Goal: Task Accomplishment & Management: Manage account settings

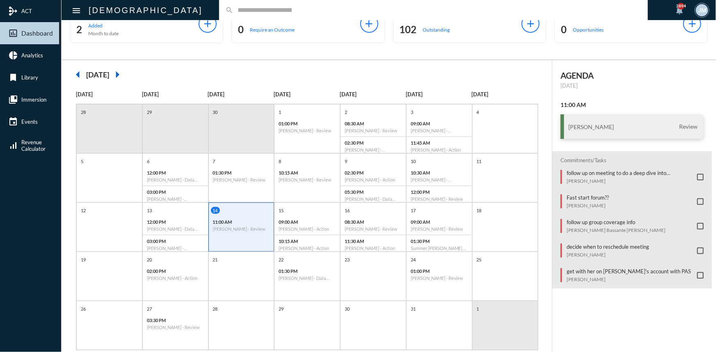
scroll to position [37, 0]
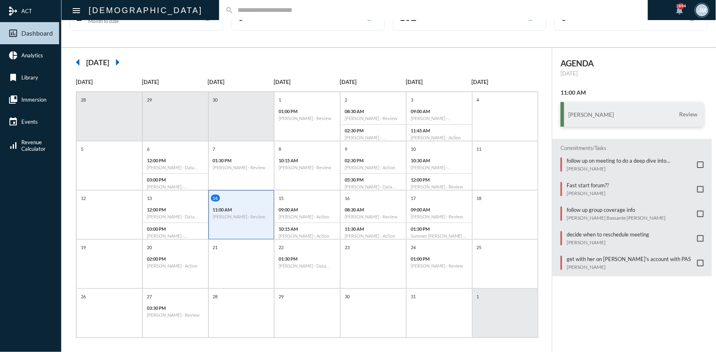
click at [233, 7] on input "text" at bounding box center [437, 10] width 408 height 7
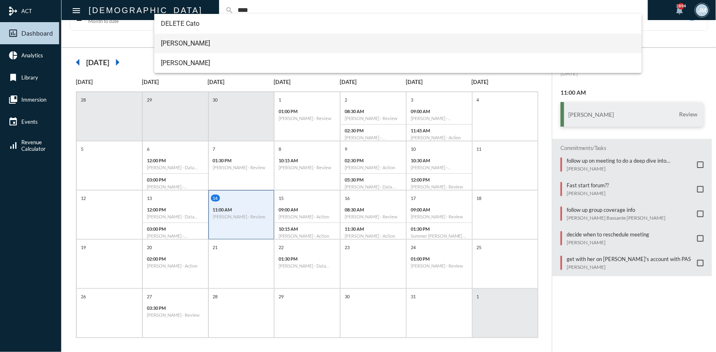
type input "****"
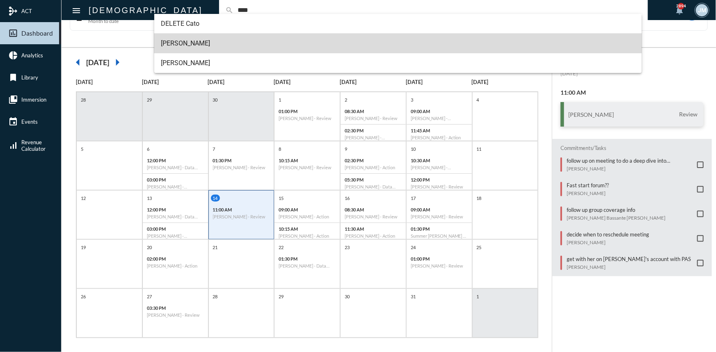
click at [188, 40] on span "[PERSON_NAME]" at bounding box center [398, 44] width 474 height 20
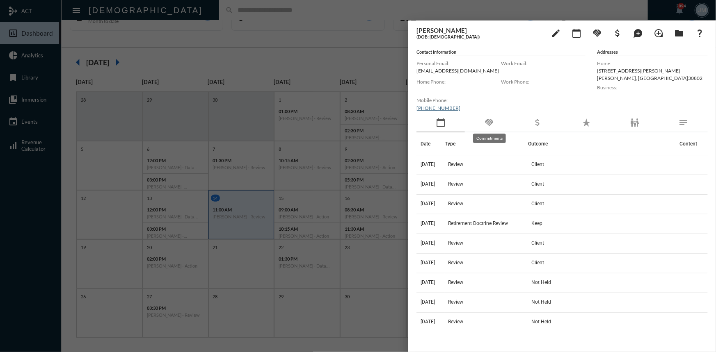
click at [488, 123] on mat-icon "handshake" at bounding box center [489, 123] width 10 height 10
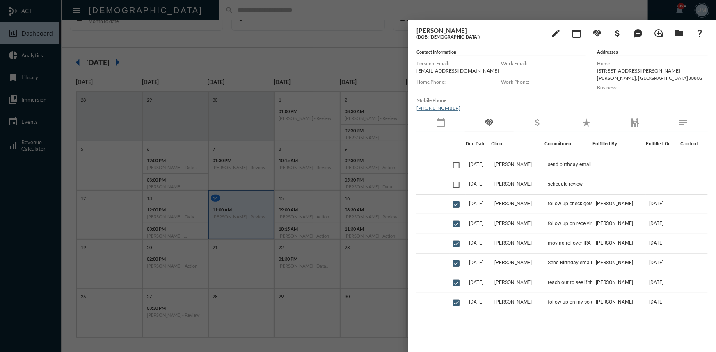
click at [200, 9] on div at bounding box center [358, 176] width 716 height 352
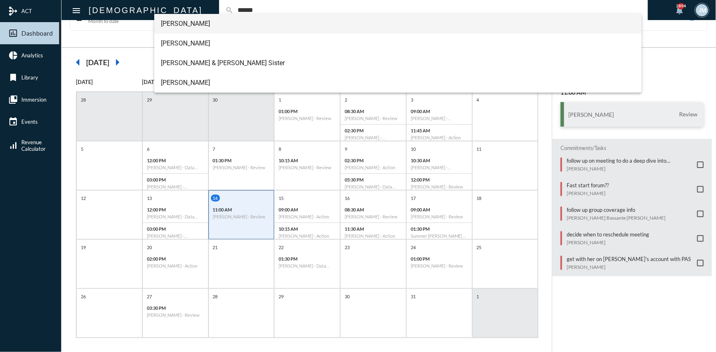
type input "******"
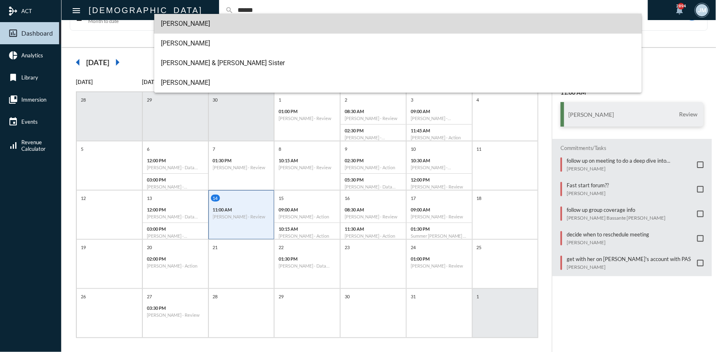
click at [185, 24] on span "[PERSON_NAME]" at bounding box center [398, 24] width 474 height 20
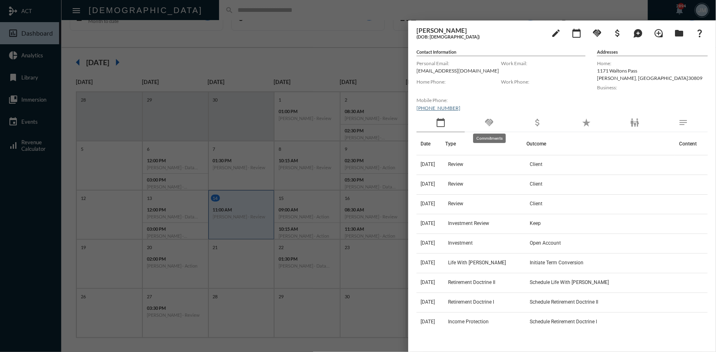
click at [484, 121] on mat-icon "handshake" at bounding box center [489, 123] width 10 height 10
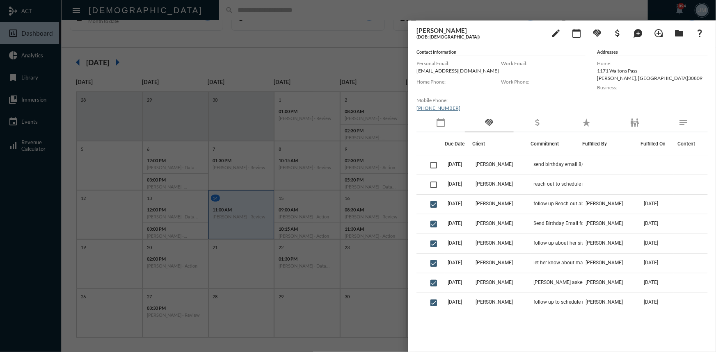
click at [191, 8] on div at bounding box center [358, 176] width 716 height 352
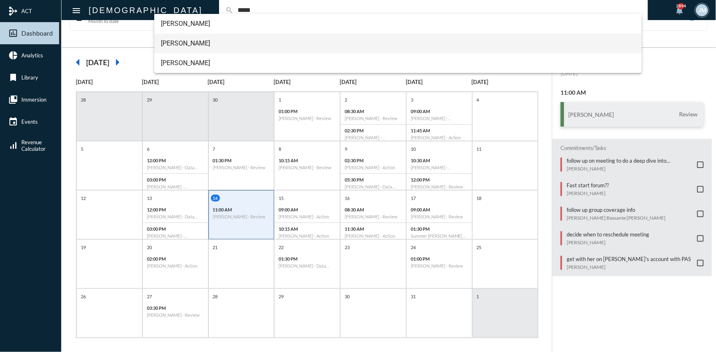
type input "*****"
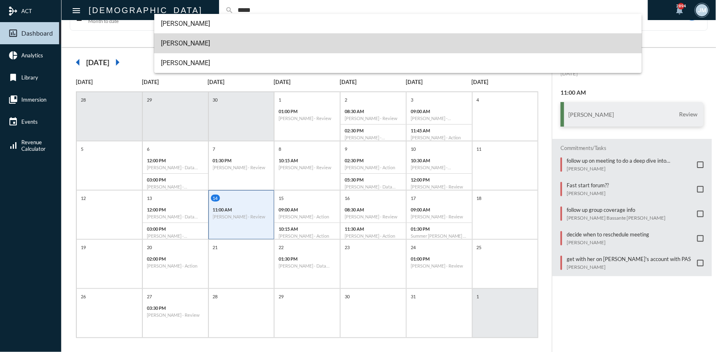
click at [181, 43] on span "[PERSON_NAME]" at bounding box center [398, 44] width 474 height 20
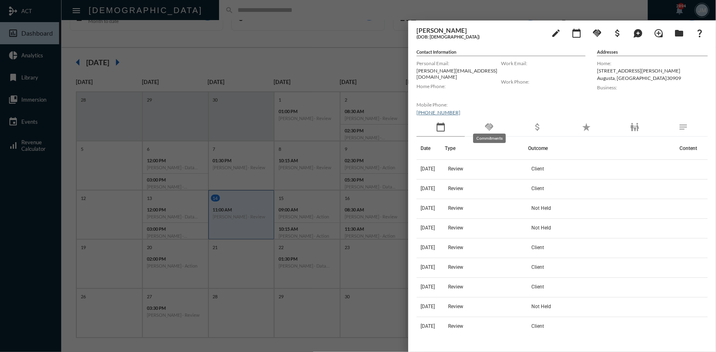
click at [488, 122] on mat-icon "handshake" at bounding box center [489, 127] width 10 height 10
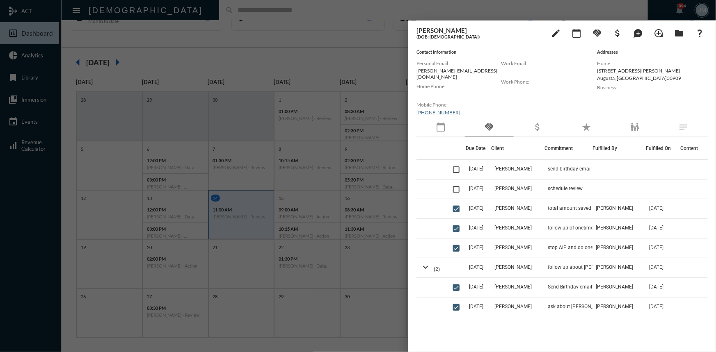
drag, startPoint x: 267, startPoint y: 15, endPoint x: 259, endPoint y: 13, distance: 7.8
click at [266, 15] on div at bounding box center [358, 176] width 716 height 352
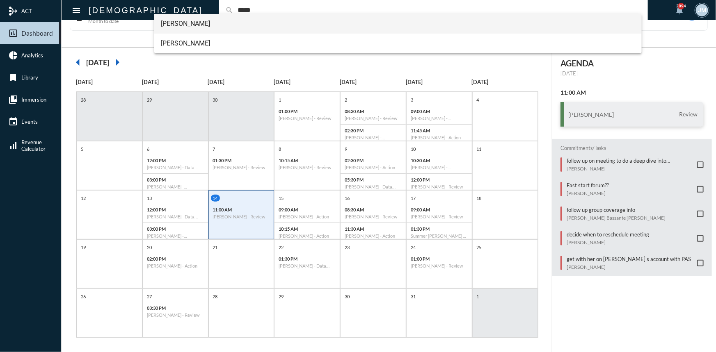
type input "*****"
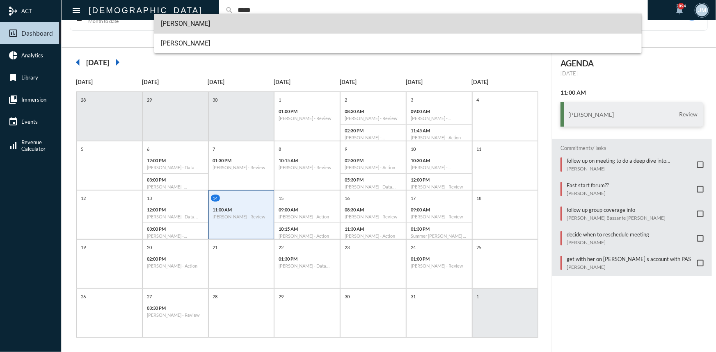
click at [209, 21] on span "[PERSON_NAME]" at bounding box center [398, 24] width 474 height 20
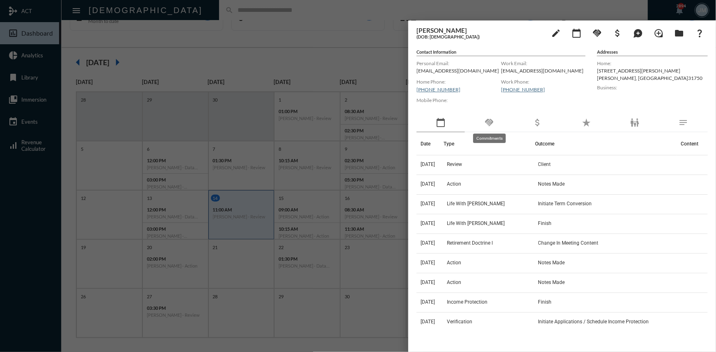
click at [488, 121] on mat-icon "handshake" at bounding box center [489, 123] width 10 height 10
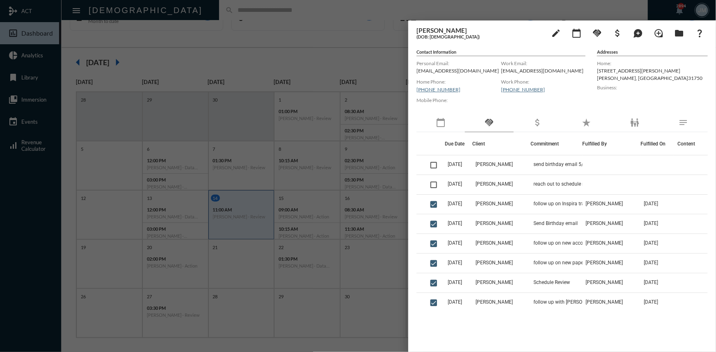
click at [360, 55] on div at bounding box center [358, 176] width 716 height 352
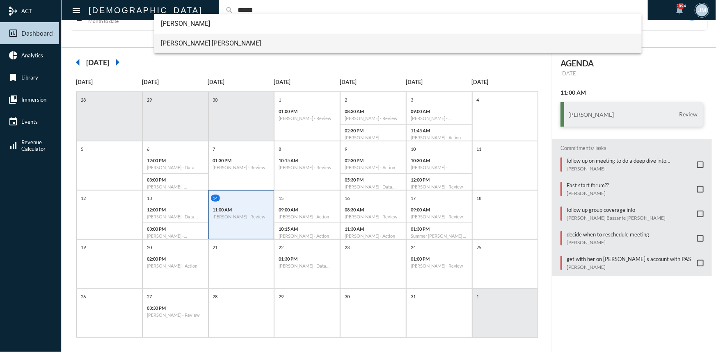
type input "******"
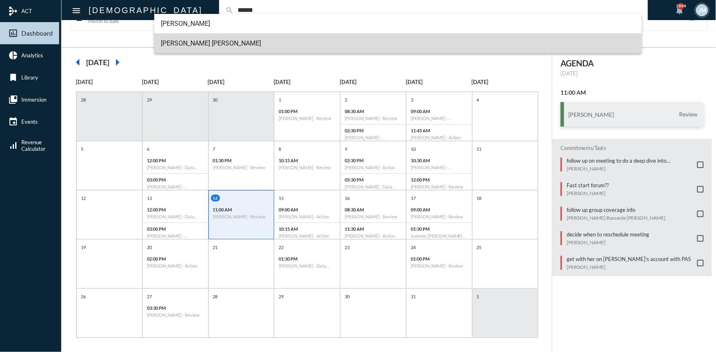
click at [179, 45] on span "[PERSON_NAME] [PERSON_NAME]" at bounding box center [398, 44] width 474 height 20
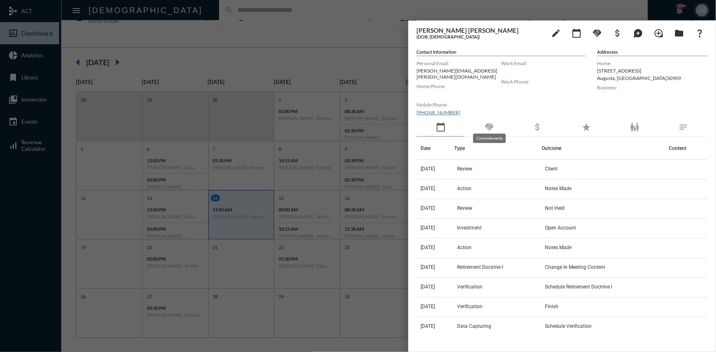
click at [488, 122] on mat-icon "handshake" at bounding box center [489, 127] width 10 height 10
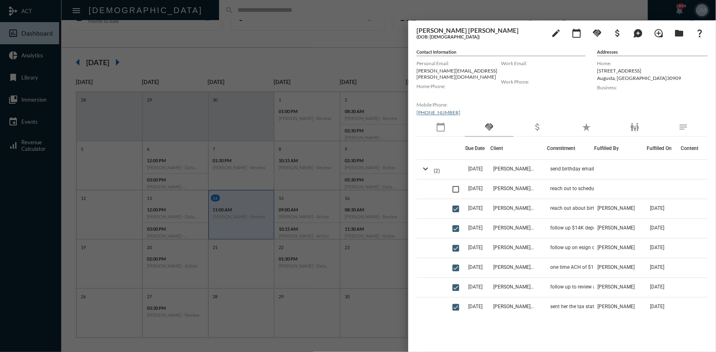
click at [232, 30] on div at bounding box center [358, 176] width 716 height 352
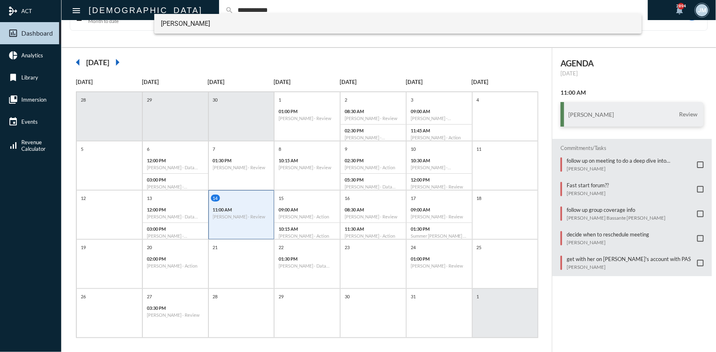
type input "**********"
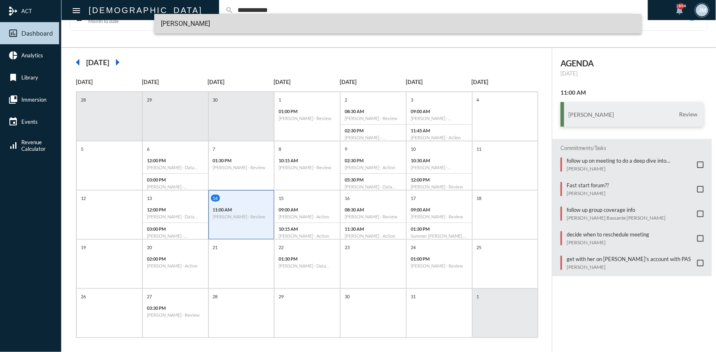
click at [168, 18] on span "[PERSON_NAME]" at bounding box center [398, 24] width 474 height 20
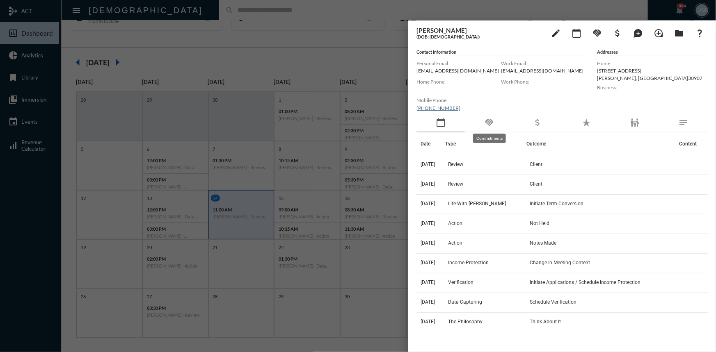
click at [491, 121] on mat-icon "handshake" at bounding box center [489, 123] width 10 height 10
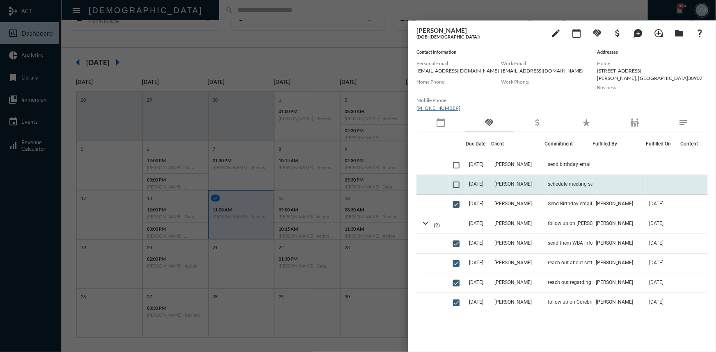
click at [483, 185] on span "[DATE]" at bounding box center [476, 184] width 14 height 6
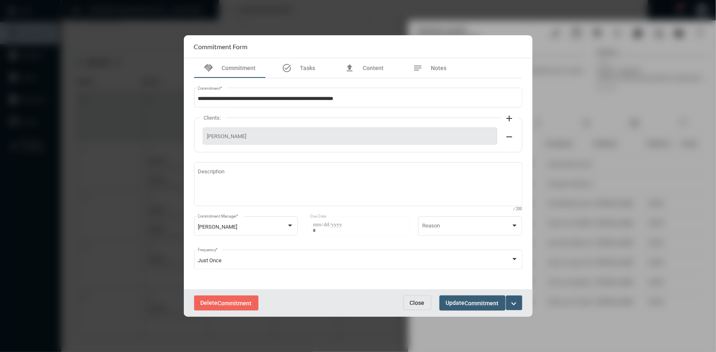
click at [410, 302] on span "Close" at bounding box center [417, 303] width 15 height 7
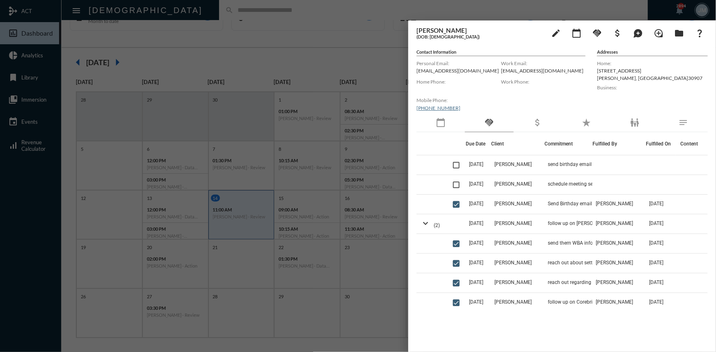
click at [180, 9] on div at bounding box center [358, 176] width 716 height 352
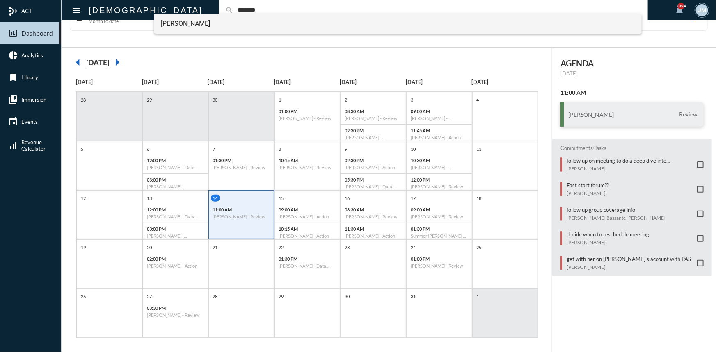
type input "*******"
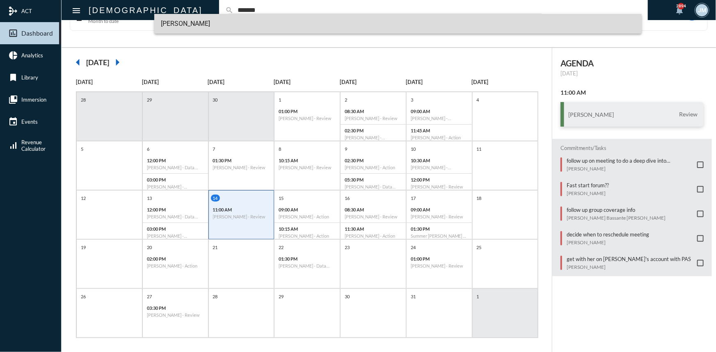
click at [175, 21] on span "[PERSON_NAME]" at bounding box center [398, 24] width 474 height 20
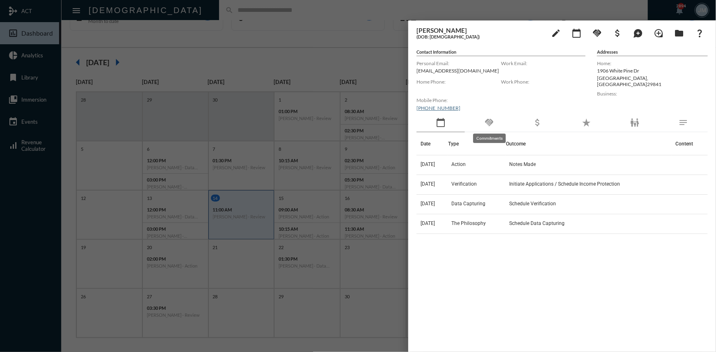
click at [490, 121] on mat-icon "handshake" at bounding box center [489, 123] width 10 height 10
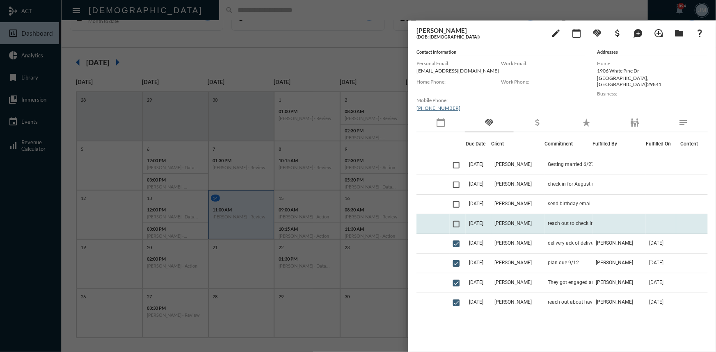
click at [483, 222] on span "[DATE]" at bounding box center [476, 224] width 14 height 6
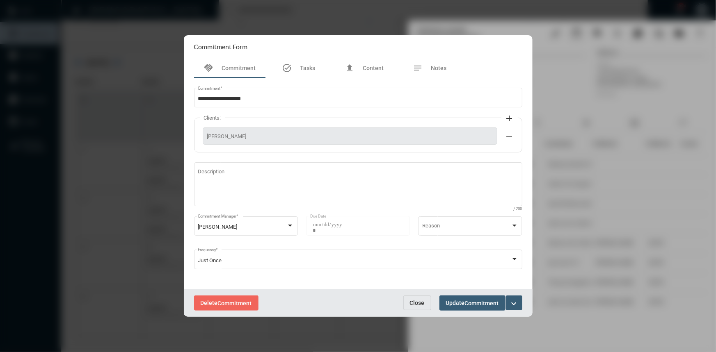
click at [416, 301] on span "Close" at bounding box center [417, 303] width 15 height 7
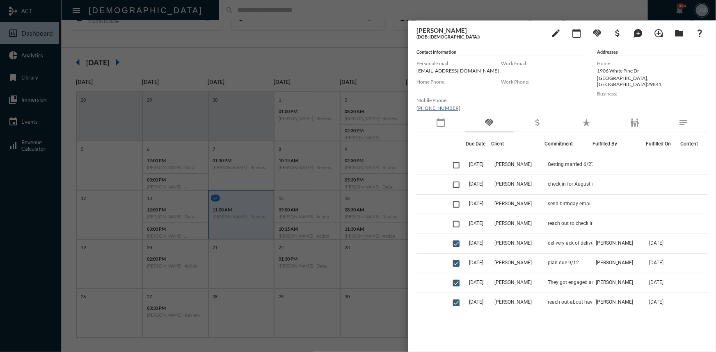
click at [254, 37] on div at bounding box center [358, 176] width 716 height 352
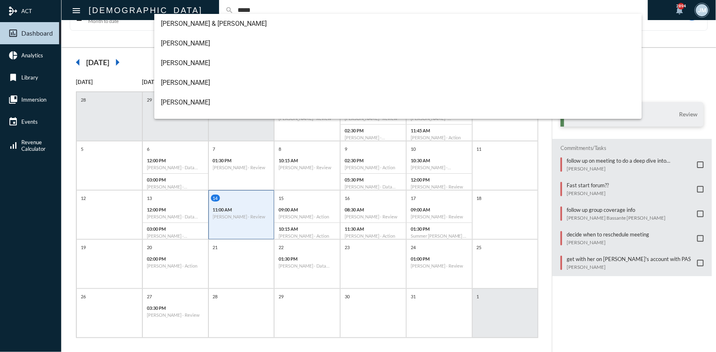
type input "*****"
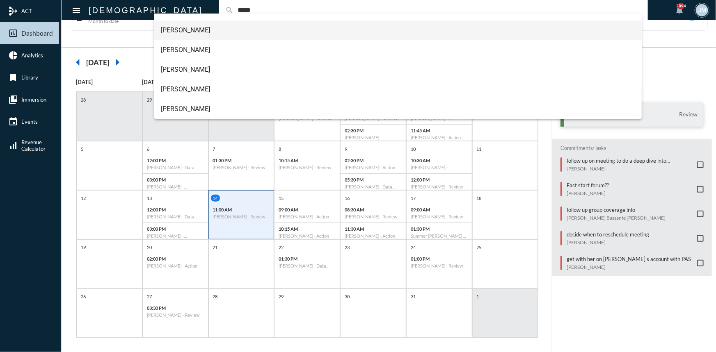
scroll to position [91, 0]
click at [180, 30] on span "[PERSON_NAME]" at bounding box center [398, 31] width 474 height 20
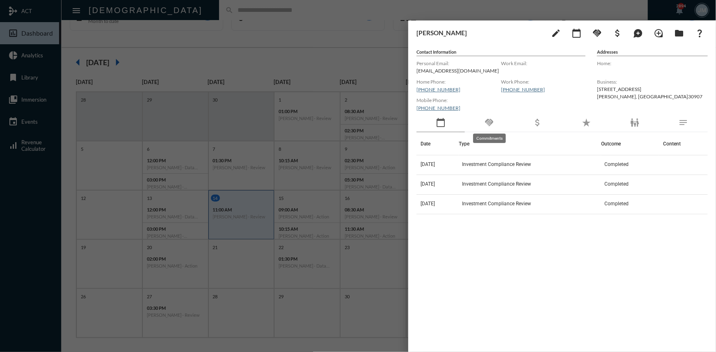
click at [488, 121] on mat-icon "handshake" at bounding box center [489, 123] width 10 height 10
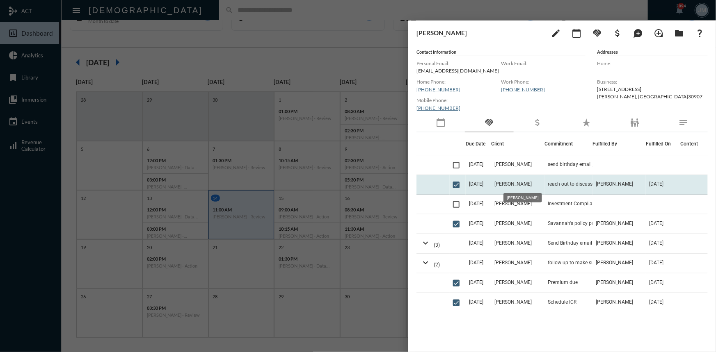
click at [505, 184] on span "[PERSON_NAME]" at bounding box center [512, 184] width 37 height 6
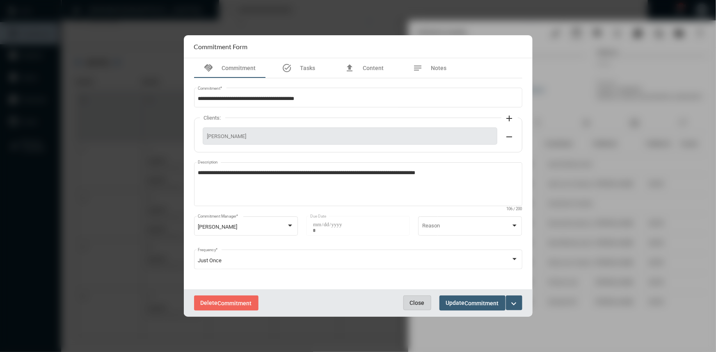
click at [415, 303] on span "Close" at bounding box center [417, 303] width 15 height 7
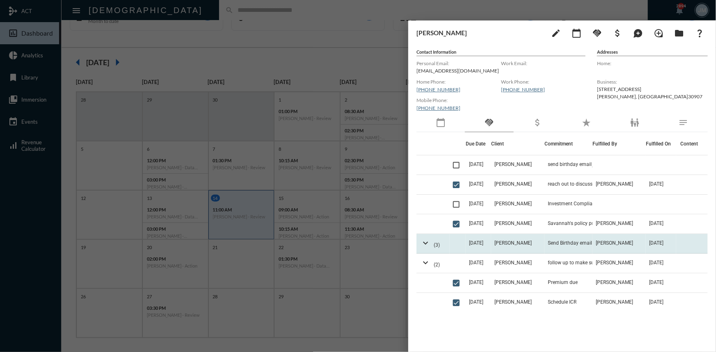
click at [473, 244] on span "[DATE]" at bounding box center [476, 243] width 14 height 6
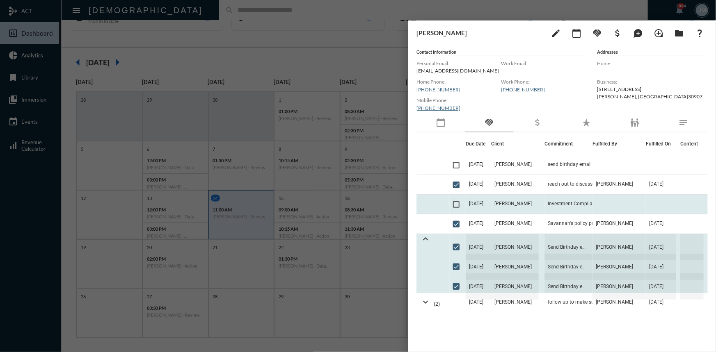
click at [480, 203] on span "[DATE]" at bounding box center [476, 204] width 14 height 6
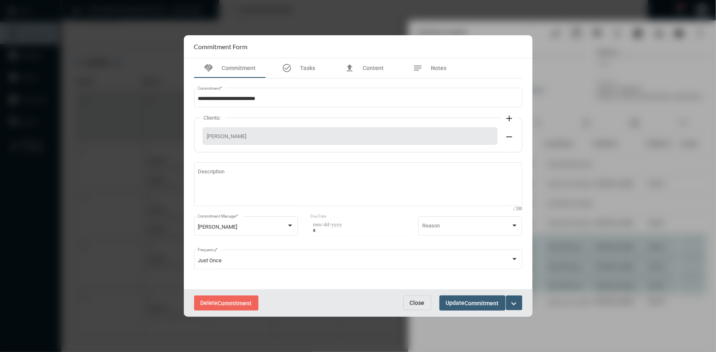
click at [142, 113] on div at bounding box center [358, 176] width 716 height 352
click at [195, 20] on div at bounding box center [358, 176] width 716 height 352
click at [416, 304] on span "Close" at bounding box center [417, 303] width 15 height 7
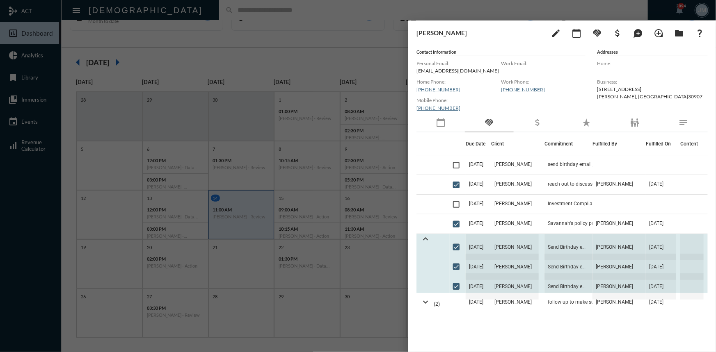
click at [324, 36] on div at bounding box center [358, 176] width 716 height 352
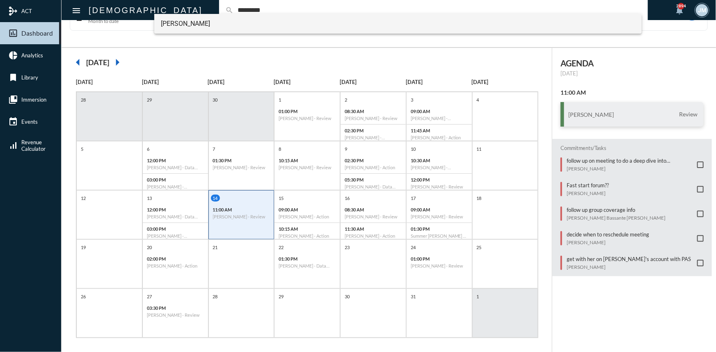
type input "*********"
click at [194, 22] on span "[PERSON_NAME]" at bounding box center [398, 24] width 474 height 20
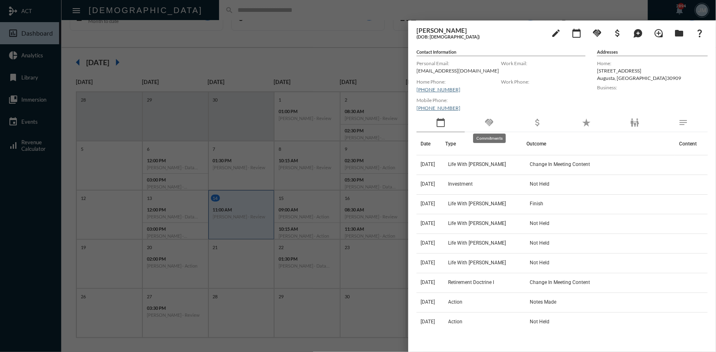
click at [486, 121] on mat-icon "handshake" at bounding box center [489, 123] width 10 height 10
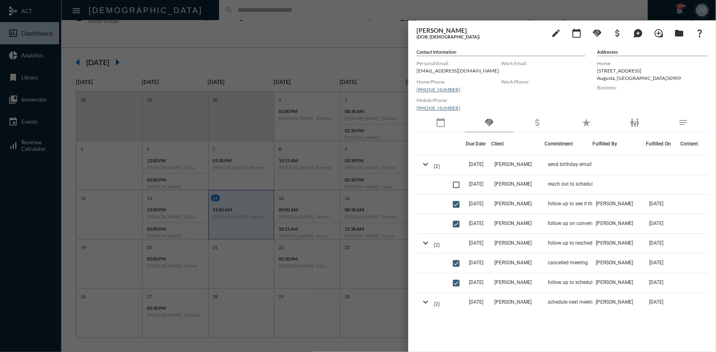
click at [359, 42] on div at bounding box center [358, 176] width 716 height 352
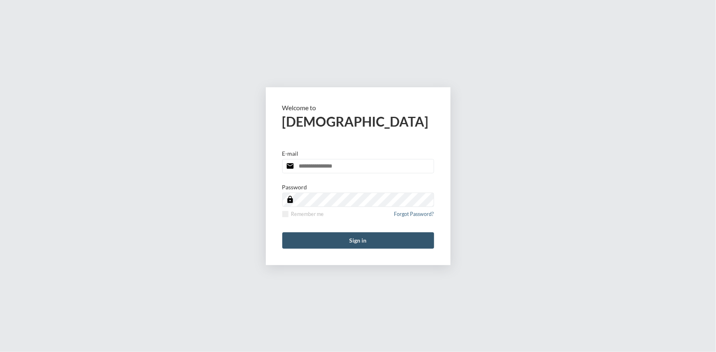
type input "**********"
click at [367, 241] on button "Sign in" at bounding box center [358, 241] width 152 height 16
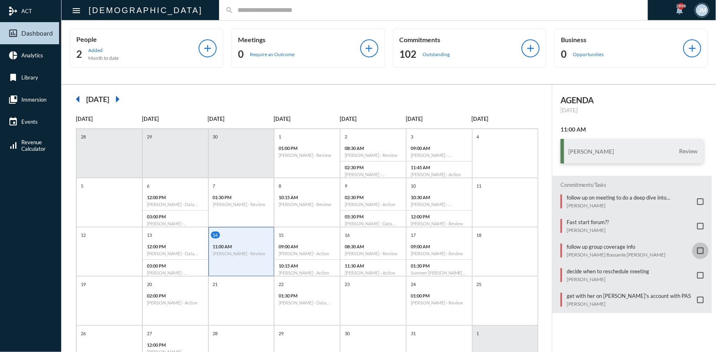
click at [697, 251] on span at bounding box center [700, 251] width 7 height 7
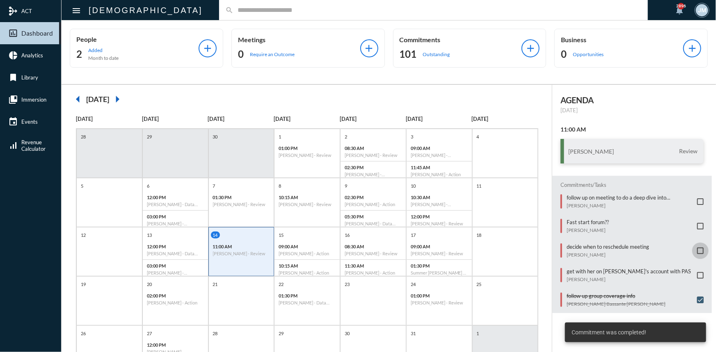
click at [697, 250] on span at bounding box center [700, 251] width 7 height 7
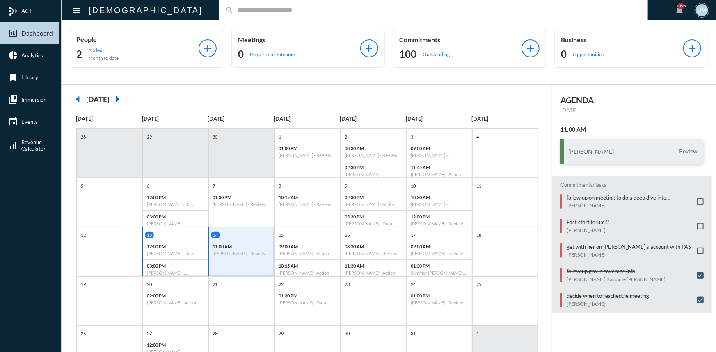
click at [184, 241] on div "12:00 PM Guy Verhovsky - Data Capturing" at bounding box center [175, 250] width 65 height 19
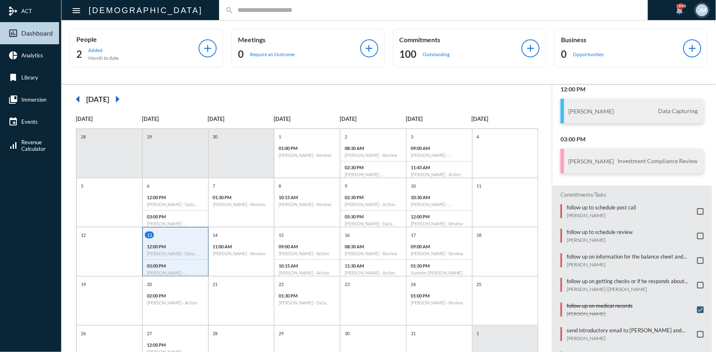
scroll to position [77, 0]
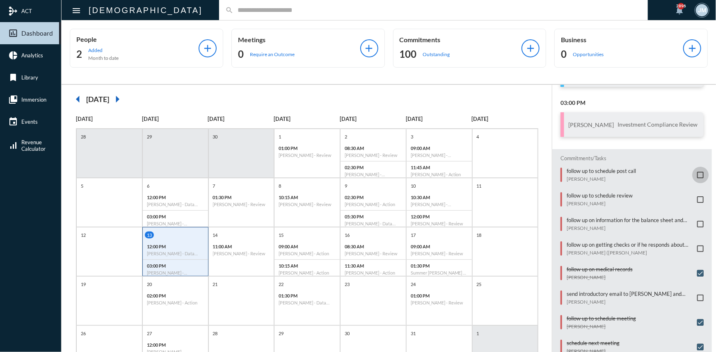
click at [697, 173] on span at bounding box center [700, 175] width 7 height 7
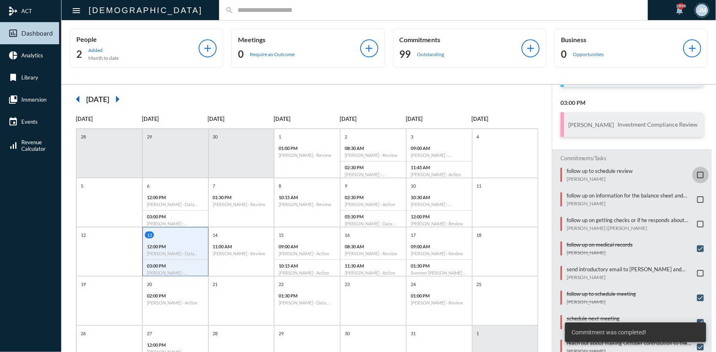
click at [697, 172] on span at bounding box center [700, 175] width 7 height 7
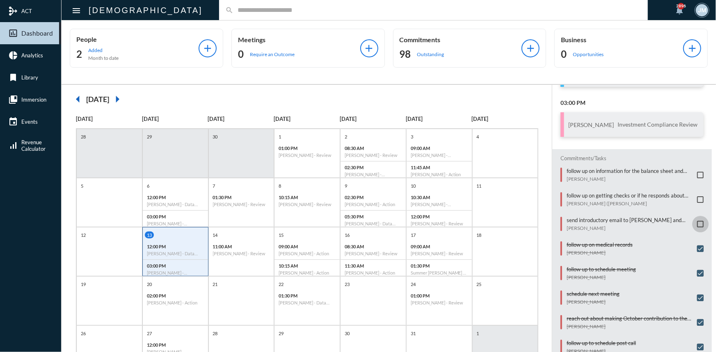
click at [697, 222] on span at bounding box center [700, 224] width 7 height 7
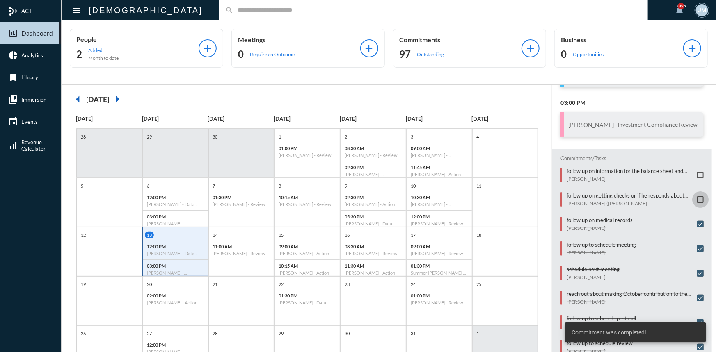
click at [697, 197] on span at bounding box center [700, 200] width 7 height 7
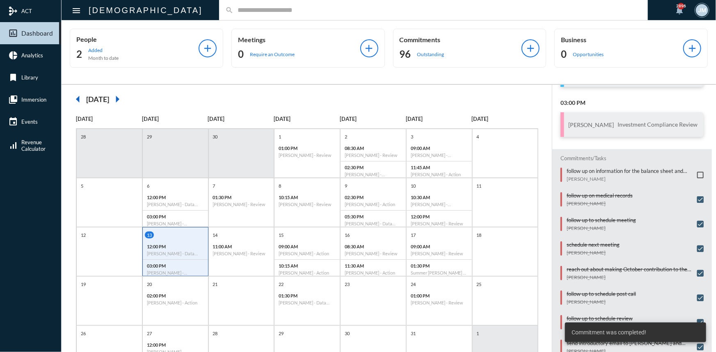
scroll to position [0, 0]
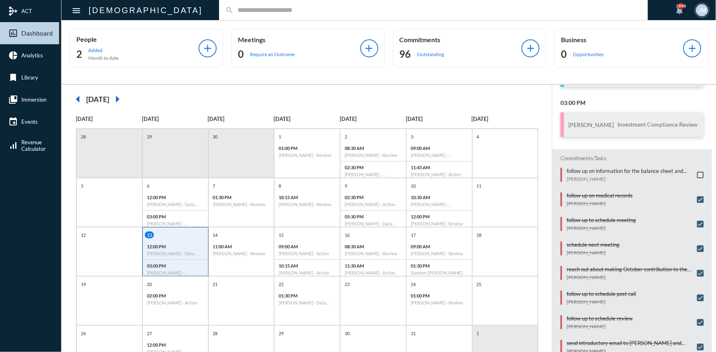
click at [233, 8] on input "text" at bounding box center [437, 10] width 408 height 7
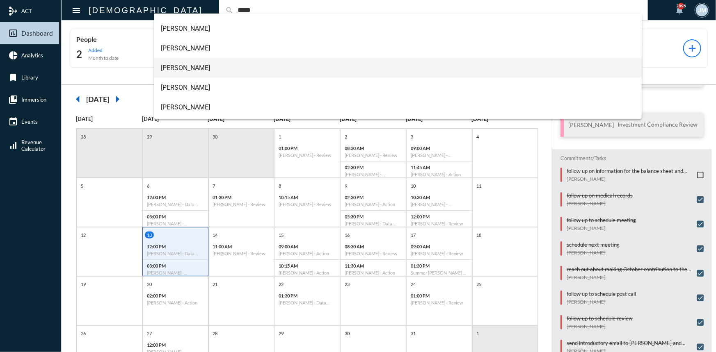
scroll to position [74, 0]
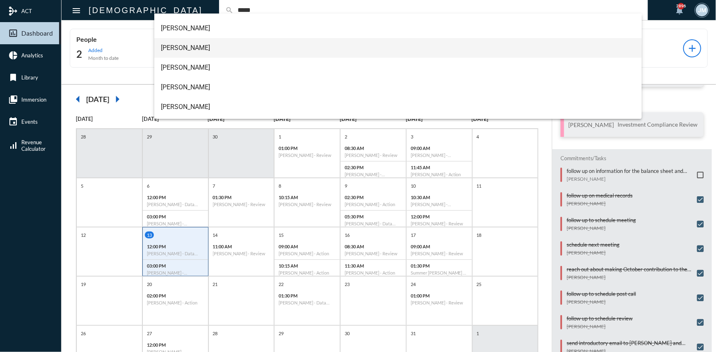
type input "*****"
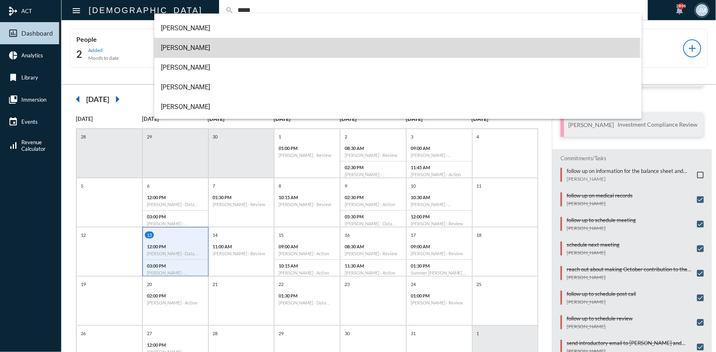
click at [172, 46] on span "[PERSON_NAME]" at bounding box center [398, 48] width 474 height 20
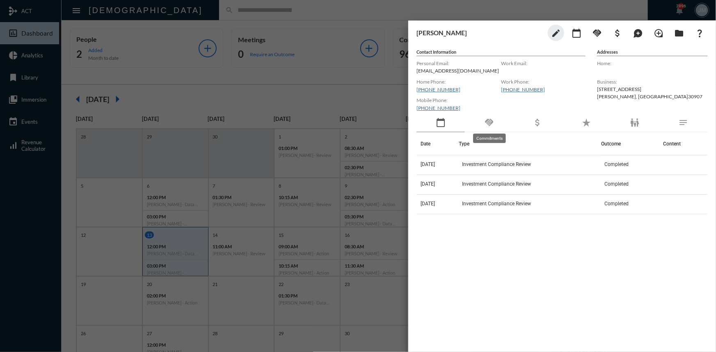
click at [492, 121] on mat-icon "handshake" at bounding box center [489, 123] width 10 height 10
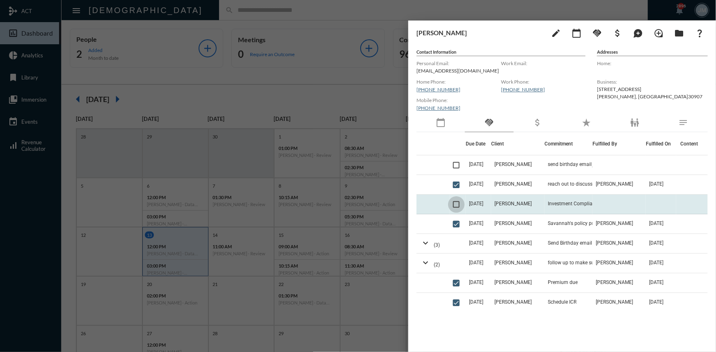
click at [459, 205] on span at bounding box center [456, 204] width 7 height 7
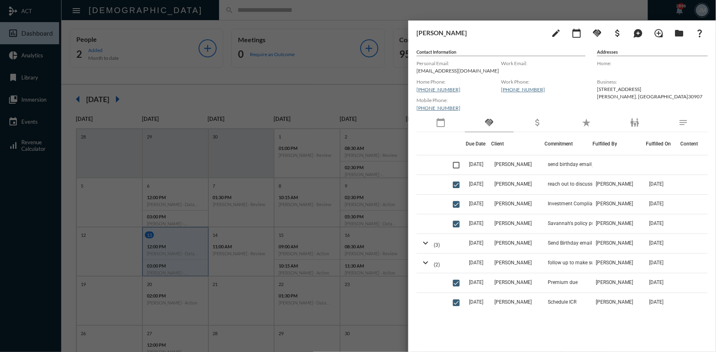
click at [284, 88] on div at bounding box center [358, 176] width 716 height 352
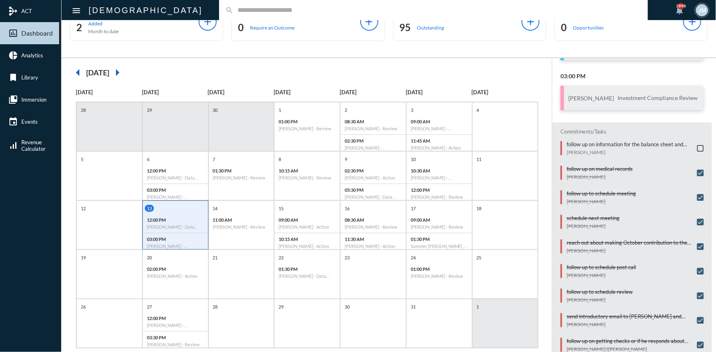
scroll to position [42, 0]
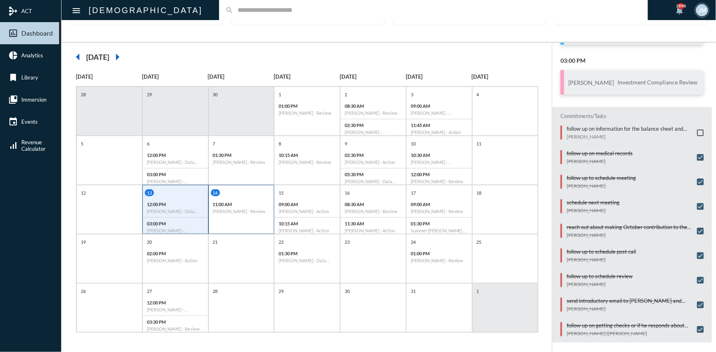
click at [231, 216] on div "11:00 AM Robert McElreath - Review" at bounding box center [241, 208] width 65 height 19
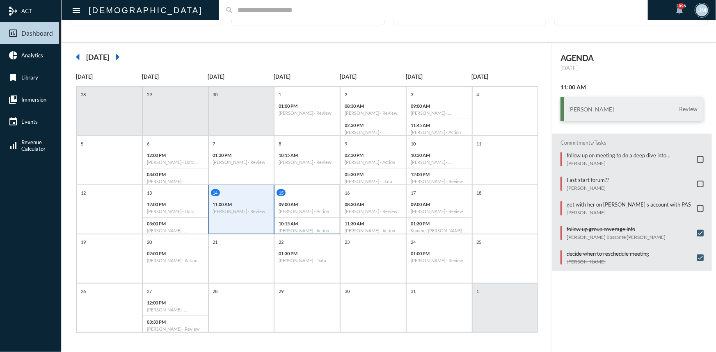
click at [325, 191] on div "15" at bounding box center [308, 193] width 63 height 7
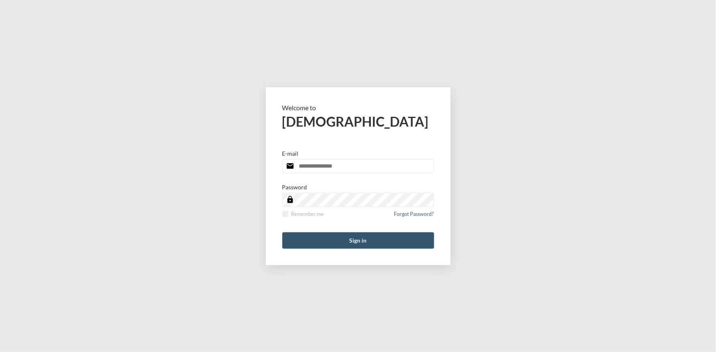
type input "**********"
click at [368, 241] on button "Sign in" at bounding box center [358, 241] width 152 height 16
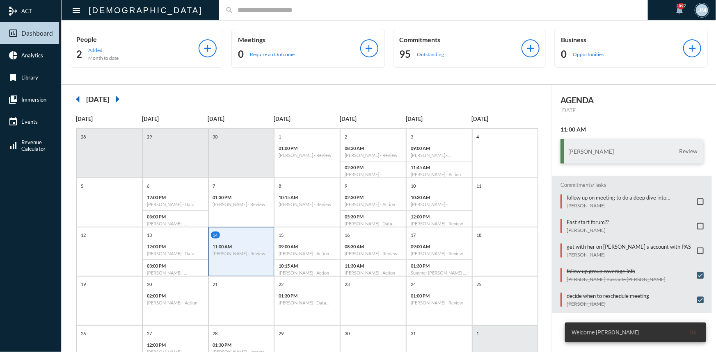
click at [233, 9] on input "text" at bounding box center [437, 10] width 408 height 7
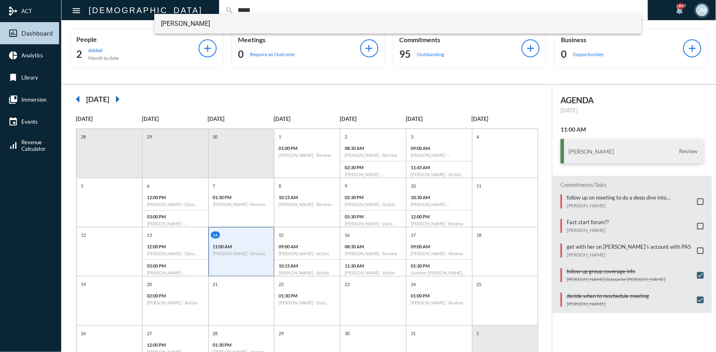
type input "*****"
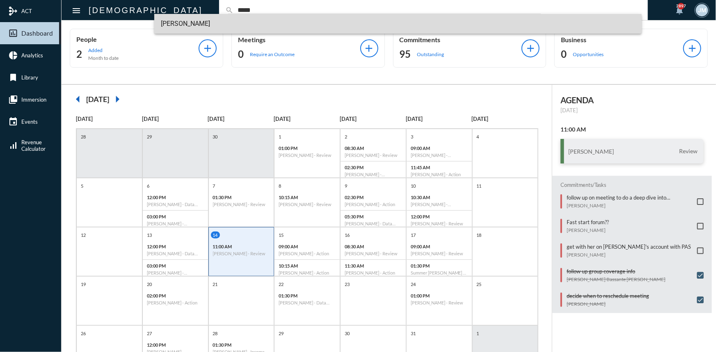
click at [174, 21] on span "Kyle Cline" at bounding box center [398, 24] width 474 height 20
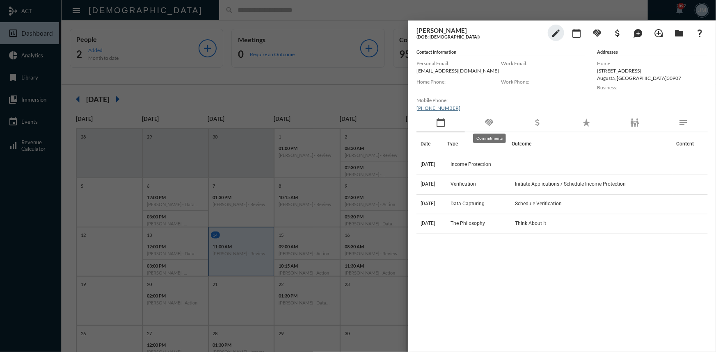
click at [484, 122] on mat-icon "handshake" at bounding box center [489, 123] width 10 height 10
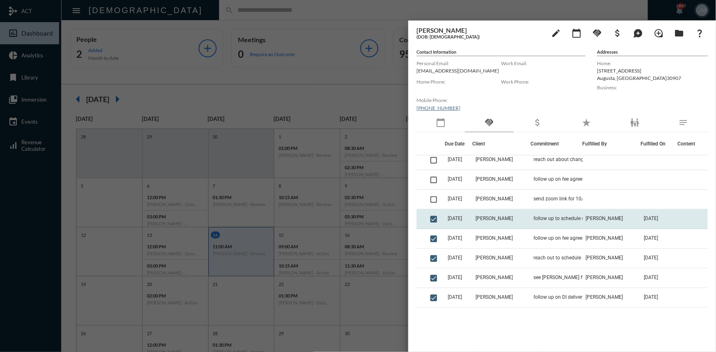
scroll to position [37, 0]
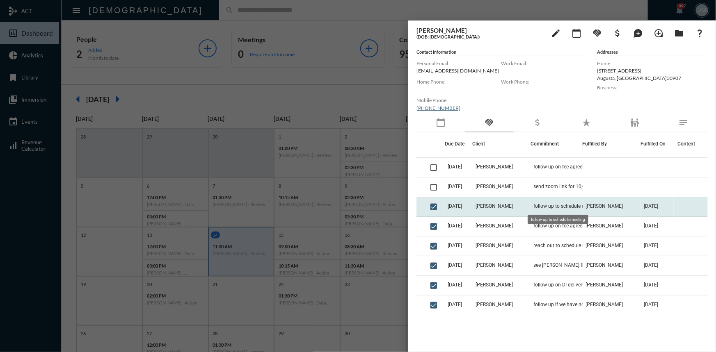
click at [534, 203] on span "follow up to schedule meeting" at bounding box center [567, 206] width 66 height 6
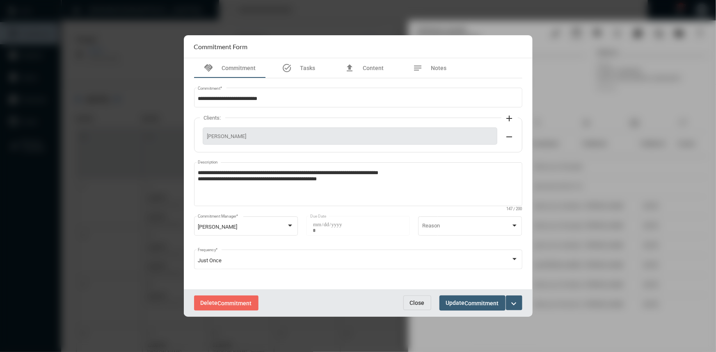
click at [423, 306] on button "Close" at bounding box center [417, 303] width 28 height 15
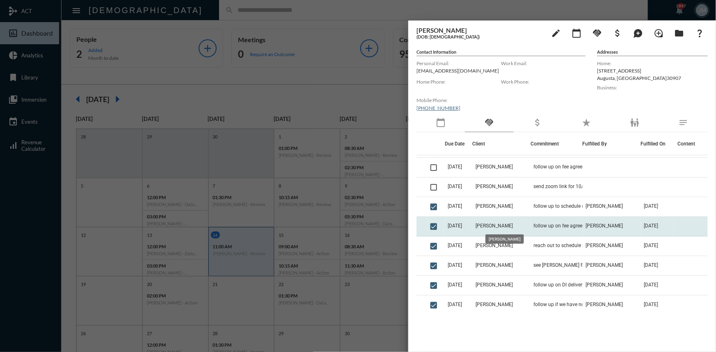
click at [504, 225] on span "Kyle Cline" at bounding box center [493, 226] width 37 height 6
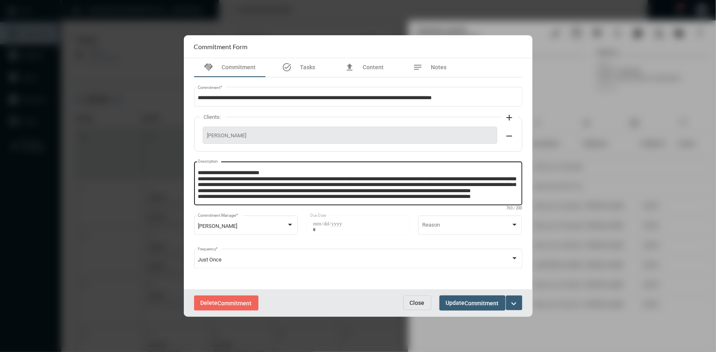
scroll to position [0, 0]
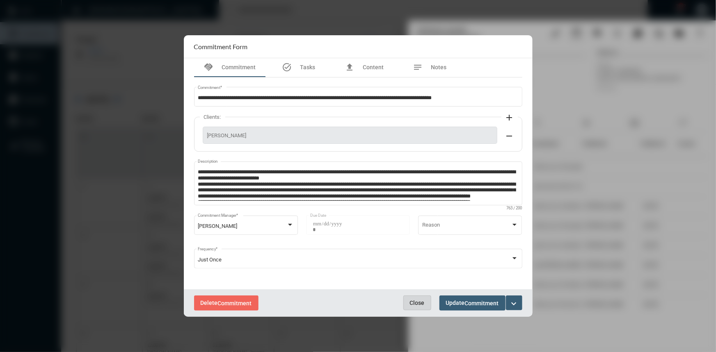
click at [421, 302] on span "Close" at bounding box center [417, 303] width 15 height 7
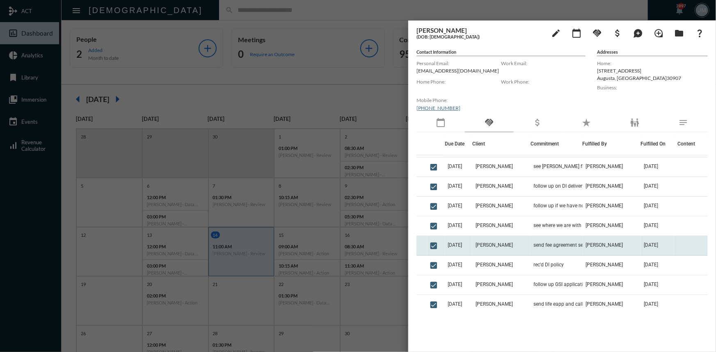
scroll to position [149, 0]
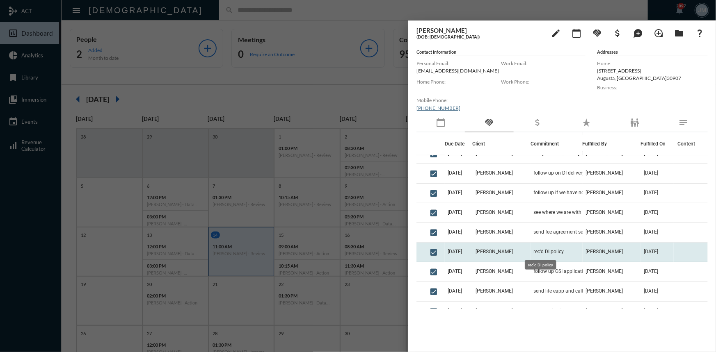
click at [534, 250] on span "rec'd DI policy" at bounding box center [549, 252] width 30 height 6
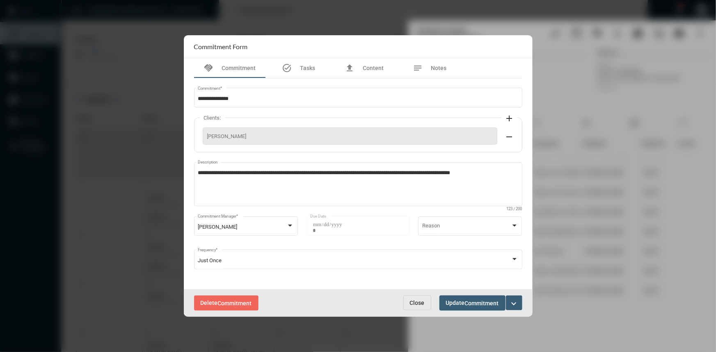
click at [411, 303] on span "Close" at bounding box center [417, 303] width 15 height 7
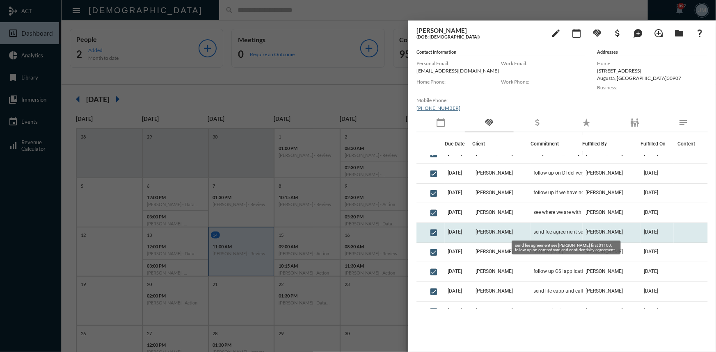
click at [534, 230] on span "send fee agreement see John first $1100, follow up on contact card and confiden…" at bounding box center [575, 232] width 82 height 6
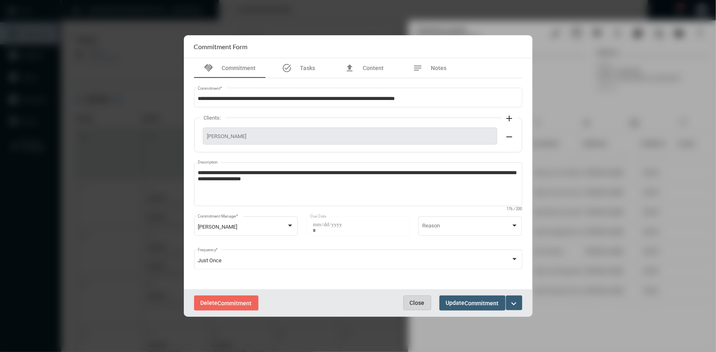
click at [418, 305] on span "Close" at bounding box center [417, 303] width 15 height 7
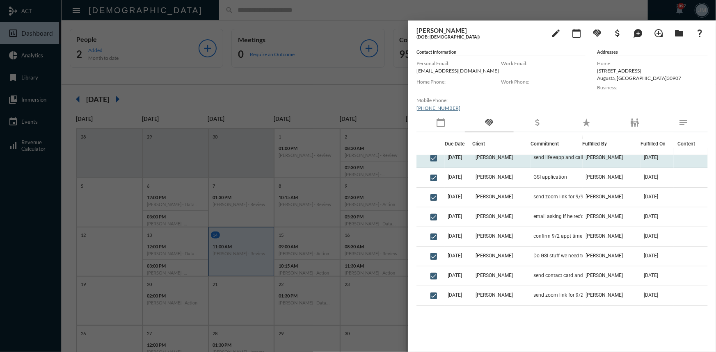
scroll to position [298, 0]
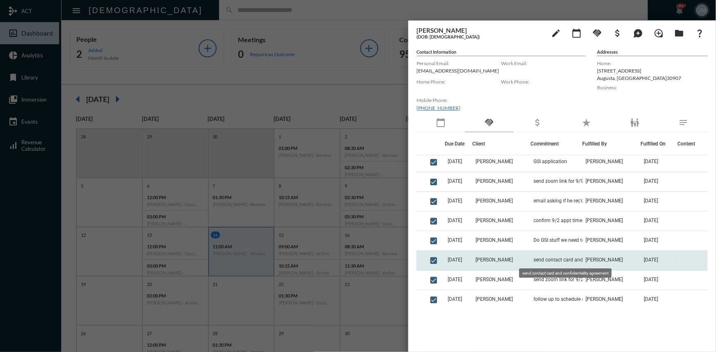
click at [536, 260] on span "send contact card and confidentiality agreement" at bounding box center [575, 260] width 82 height 6
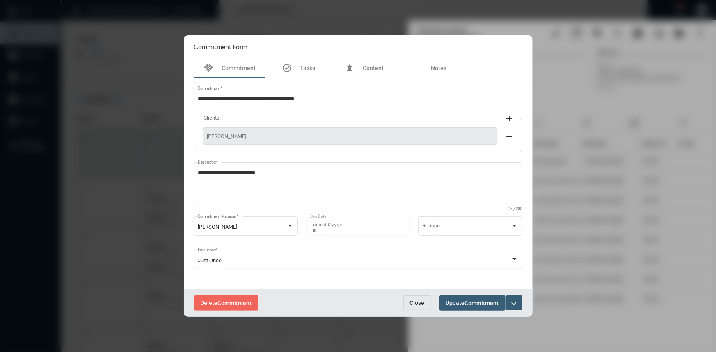
click at [412, 306] on span "Close" at bounding box center [417, 303] width 15 height 7
